Goal: Transaction & Acquisition: Purchase product/service

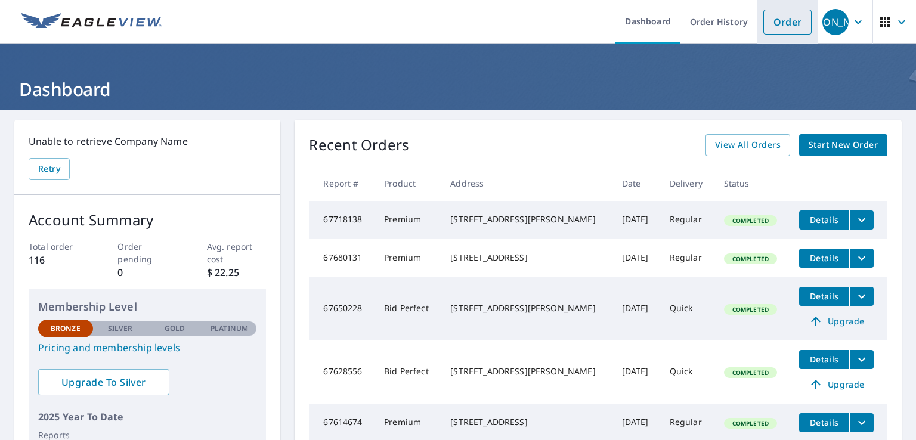
click at [770, 23] on link "Order" at bounding box center [787, 22] width 48 height 25
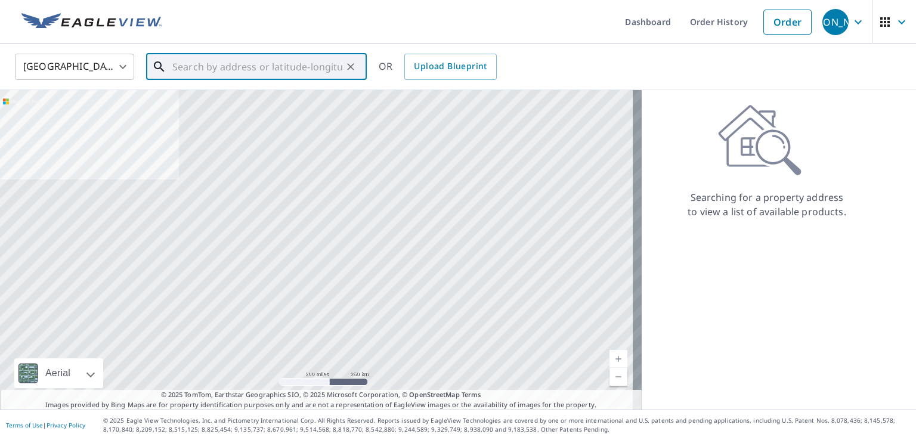
click at [254, 69] on input "text" at bounding box center [257, 66] width 170 height 33
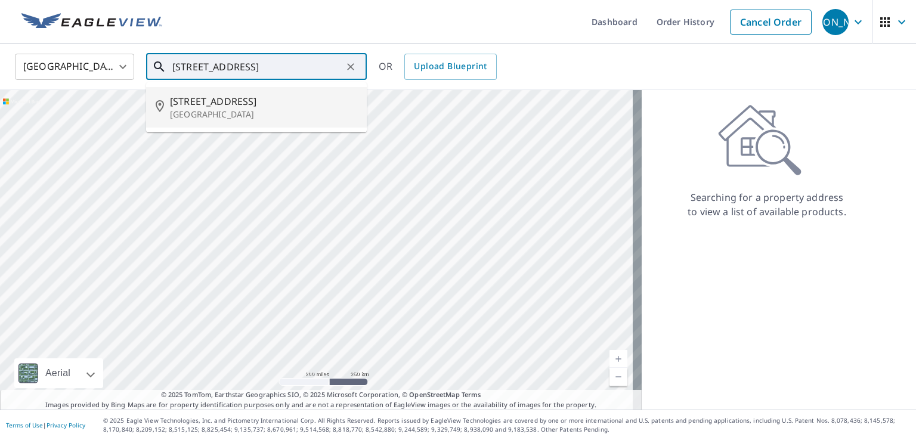
click at [238, 107] on span "[STREET_ADDRESS]" at bounding box center [263, 101] width 187 height 14
type input "[STREET_ADDRESS]"
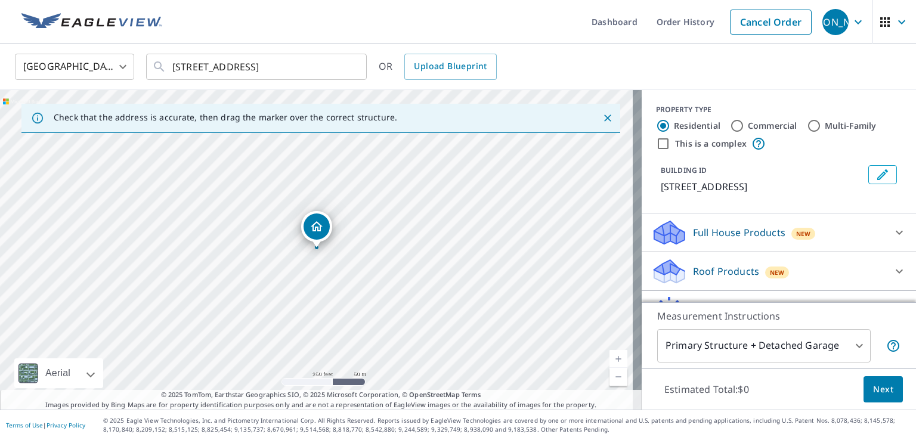
click at [717, 262] on div "Roof Products New" at bounding box center [768, 272] width 234 height 28
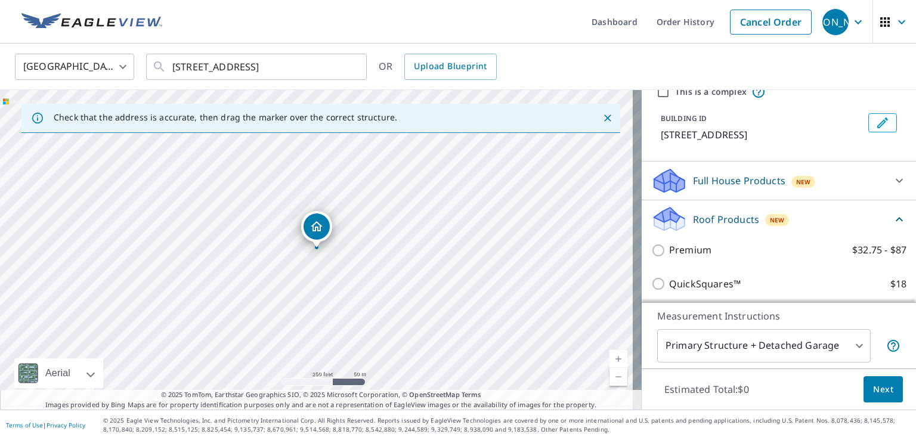
scroll to position [119, 0]
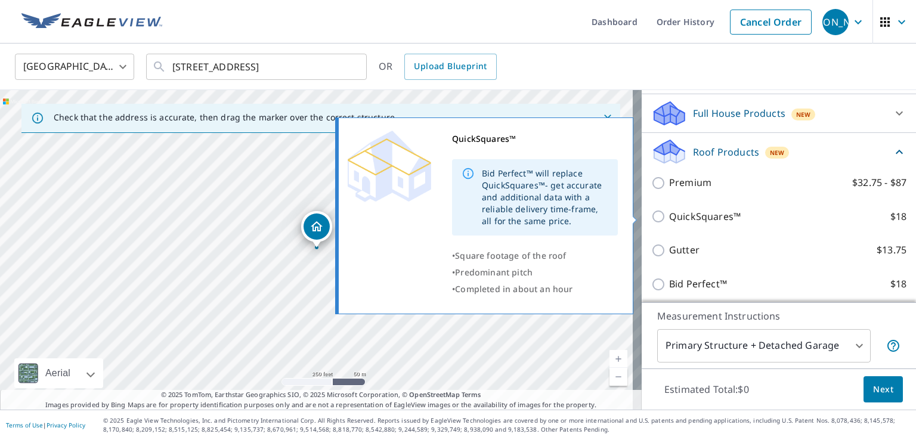
click at [690, 218] on p "QuickSquares™" at bounding box center [705, 216] width 72 height 15
click at [669, 218] on input "QuickSquares™ $18" at bounding box center [660, 216] width 18 height 14
checkbox input "true"
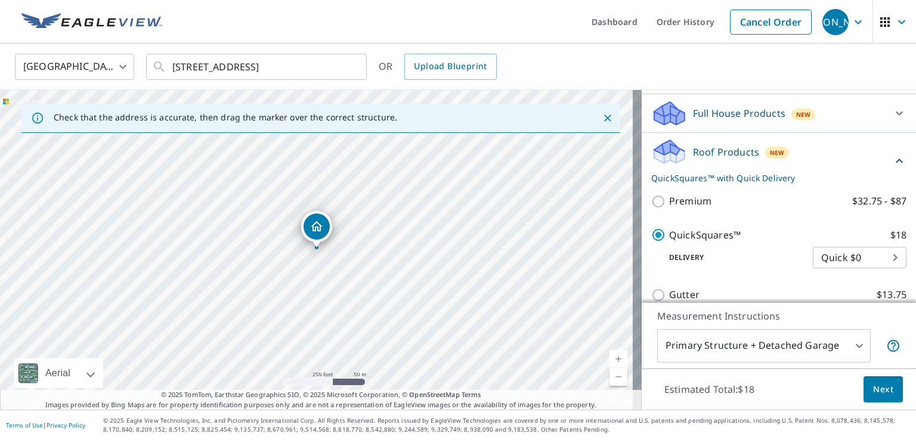
click at [885, 389] on button "Next" at bounding box center [882, 389] width 39 height 27
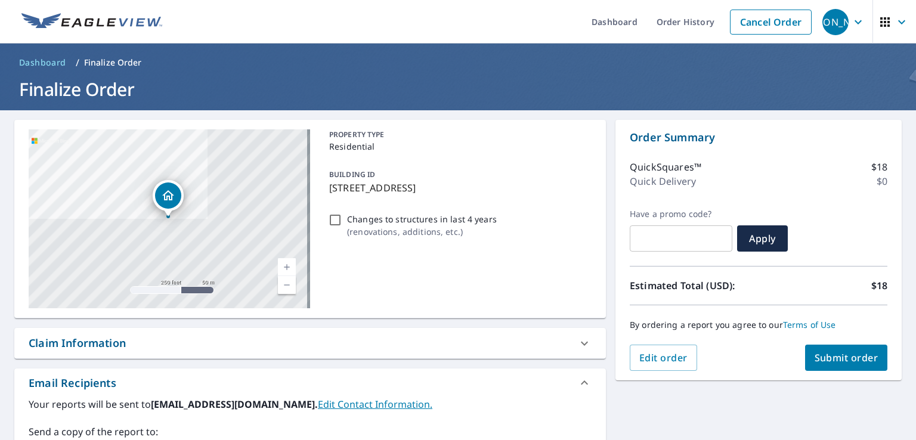
click at [835, 364] on button "Submit order" at bounding box center [846, 358] width 83 height 26
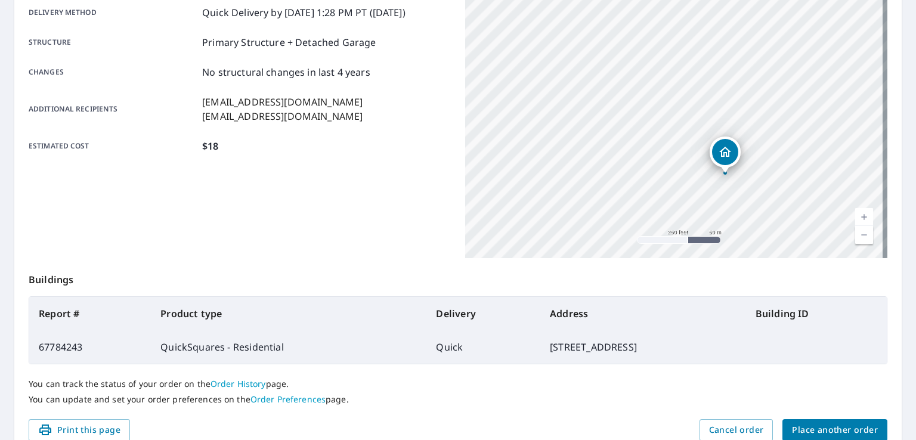
scroll to position [142, 0]
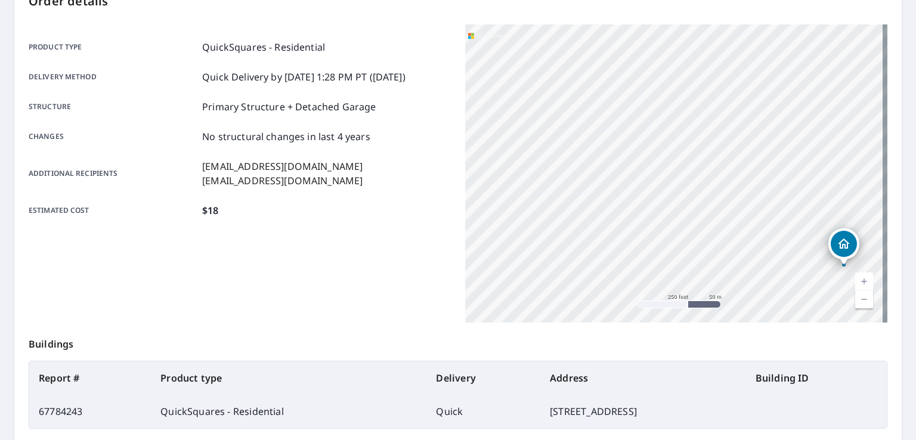
drag, startPoint x: 612, startPoint y: 202, endPoint x: 730, endPoint y: 229, distance: 121.7
click at [730, 229] on div "[STREET_ADDRESS]" at bounding box center [676, 173] width 422 height 298
drag, startPoint x: 651, startPoint y: 212, endPoint x: 702, endPoint y: 214, distance: 51.3
click at [702, 214] on div "[STREET_ADDRESS]" at bounding box center [676, 173] width 422 height 298
drag, startPoint x: 727, startPoint y: 246, endPoint x: 559, endPoint y: 153, distance: 191.8
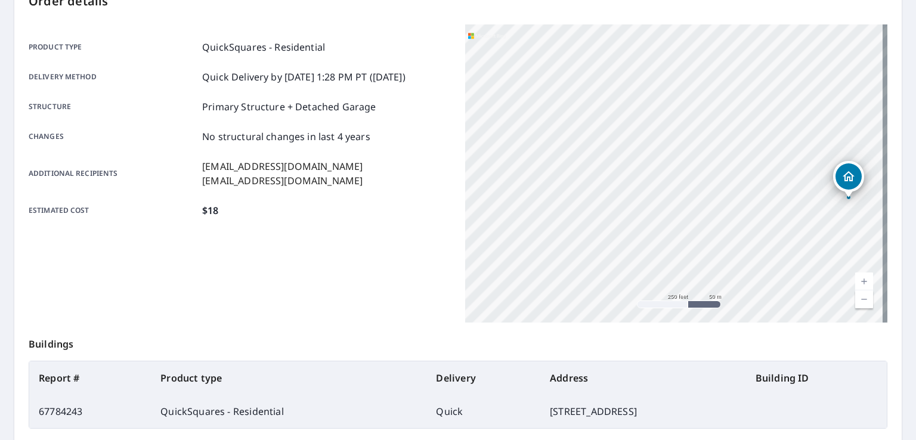
click at [559, 153] on div "[STREET_ADDRESS]" at bounding box center [676, 173] width 422 height 298
drag, startPoint x: 571, startPoint y: 235, endPoint x: 546, endPoint y: 196, distance: 46.6
click at [546, 196] on div "[STREET_ADDRESS]" at bounding box center [676, 173] width 422 height 298
